Goal: Find specific page/section: Find specific page/section

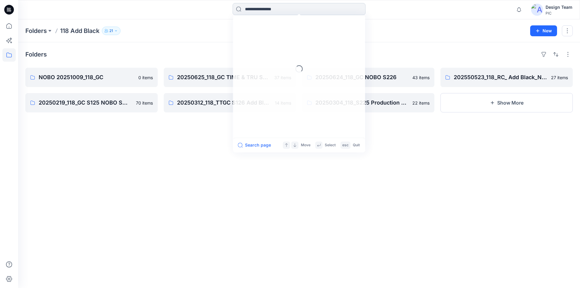
click at [282, 7] on input at bounding box center [298, 9] width 133 height 12
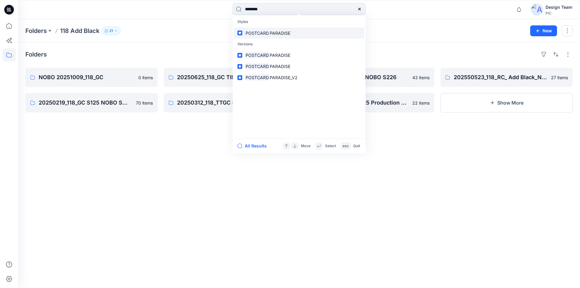
type input "********"
click at [273, 30] on span "PARADISE" at bounding box center [280, 32] width 21 height 5
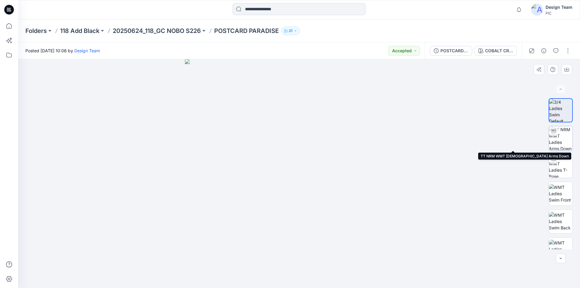
click at [562, 135] on img at bounding box center [560, 138] width 24 height 24
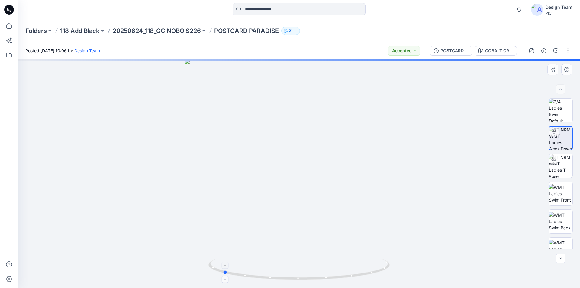
drag, startPoint x: 379, startPoint y: 271, endPoint x: 302, endPoint y: 280, distance: 76.9
click at [302, 280] on icon at bounding box center [299, 269] width 183 height 23
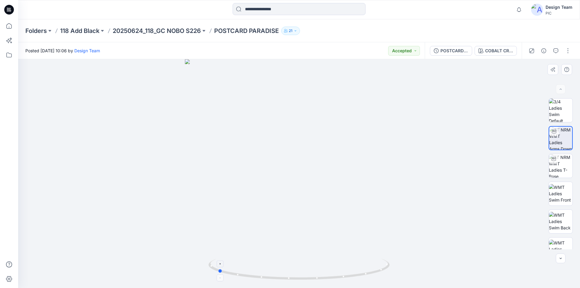
drag, startPoint x: 365, startPoint y: 274, endPoint x: 360, endPoint y: 276, distance: 5.3
click at [360, 276] on icon at bounding box center [299, 269] width 183 height 23
click at [88, 29] on p "118 Add Black" at bounding box center [79, 31] width 39 height 8
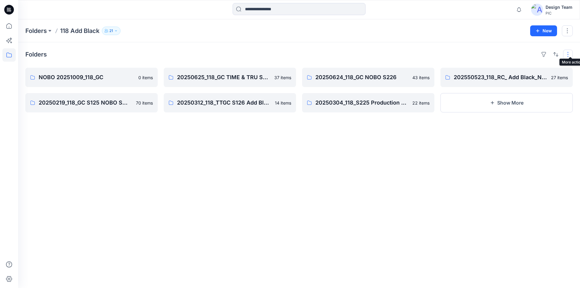
click at [569, 50] on button "button" at bounding box center [568, 55] width 10 height 10
click at [548, 53] on button "button" at bounding box center [543, 55] width 10 height 10
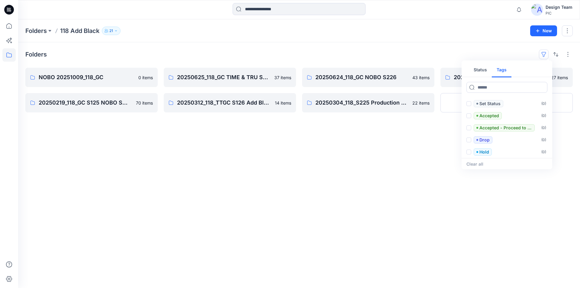
click at [495, 65] on button "Tags" at bounding box center [501, 70] width 20 height 14
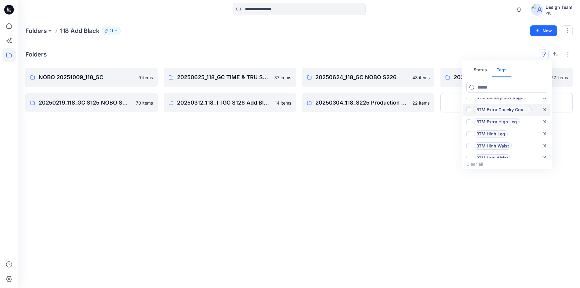
click at [469, 107] on span at bounding box center [468, 109] width 5 height 5
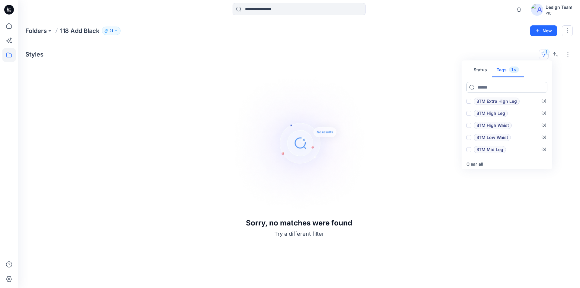
scroll to position [0, 0]
click at [516, 47] on div "Styles 1 Status Tags 1 BTM Bikini Coverage ( 0 ) BTM Boyshort ( 0 ) BTM Cheeky …" at bounding box center [298, 164] width 561 height 245
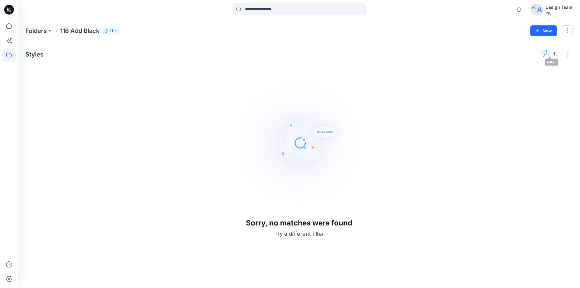
click at [548, 50] on button "1" at bounding box center [543, 55] width 10 height 10
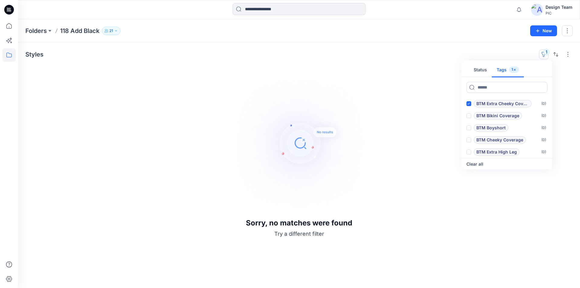
click at [513, 68] on icon "button" at bounding box center [515, 70] width 4 height 4
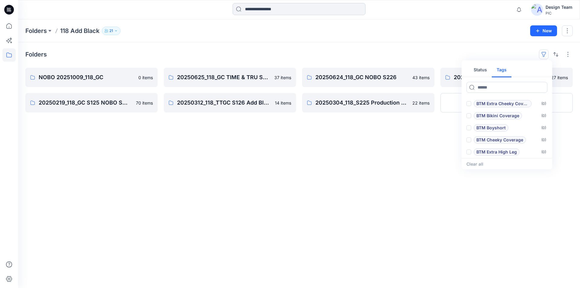
click at [298, 11] on input at bounding box center [298, 9] width 133 height 12
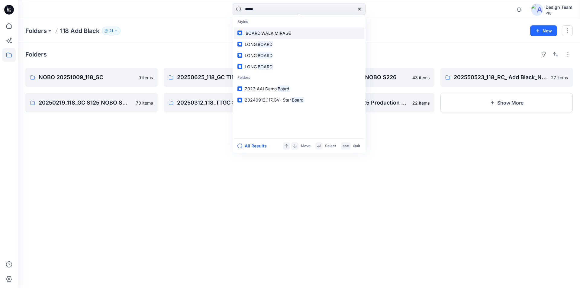
type input "*****"
click at [268, 31] on span "WALK MIRAGE" at bounding box center [276, 32] width 30 height 5
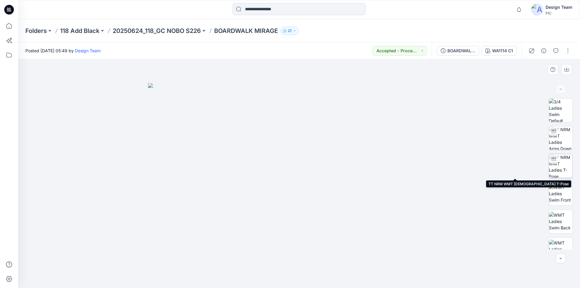
click at [564, 162] on img at bounding box center [560, 166] width 24 height 24
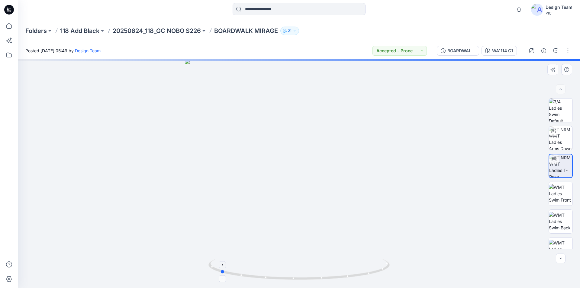
drag, startPoint x: 379, startPoint y: 270, endPoint x: 299, endPoint y: 280, distance: 79.6
click at [299, 280] on icon at bounding box center [299, 269] width 183 height 23
drag, startPoint x: 300, startPoint y: 230, endPoint x: 302, endPoint y: 139, distance: 91.5
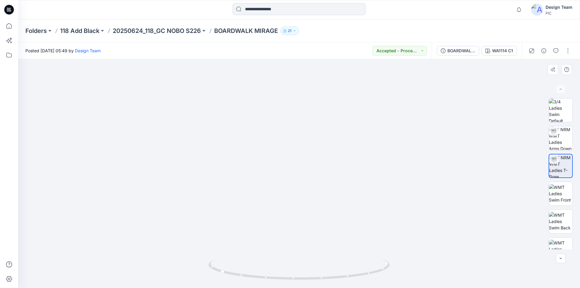
drag, startPoint x: 302, startPoint y: 81, endPoint x: 294, endPoint y: 107, distance: 28.2
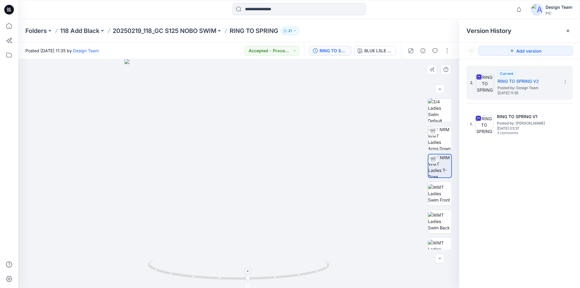
scroll to position [35, 0]
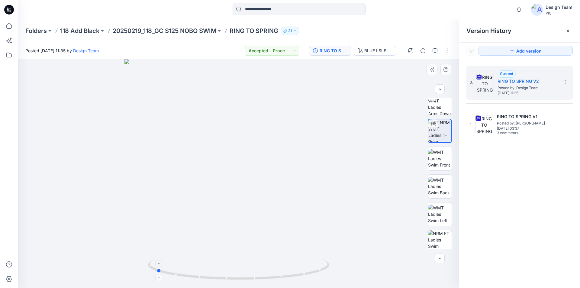
drag, startPoint x: 310, startPoint y: 273, endPoint x: 218, endPoint y: 272, distance: 92.1
click at [218, 272] on icon at bounding box center [239, 269] width 183 height 23
drag, startPoint x: 242, startPoint y: 179, endPoint x: 251, endPoint y: 112, distance: 67.2
click at [251, 112] on img at bounding box center [247, 81] width 464 height 413
